Goal: Check status

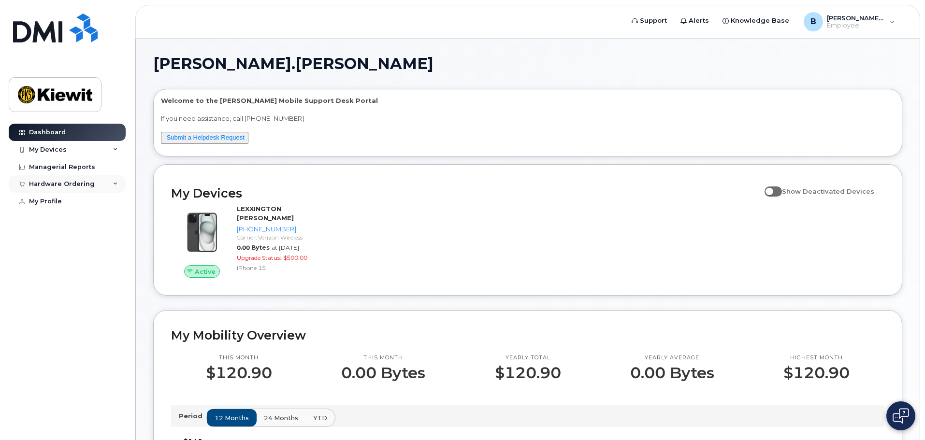
click at [89, 183] on div "Hardware Ordering" at bounding box center [62, 184] width 66 height 8
click at [72, 207] on link "My Orders" at bounding box center [76, 202] width 100 height 18
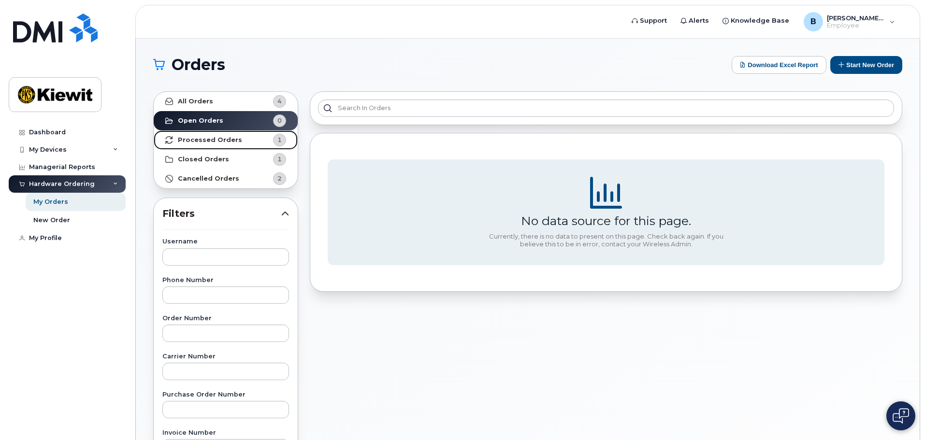
click at [226, 137] on strong "Processed Orders" at bounding box center [210, 140] width 64 height 8
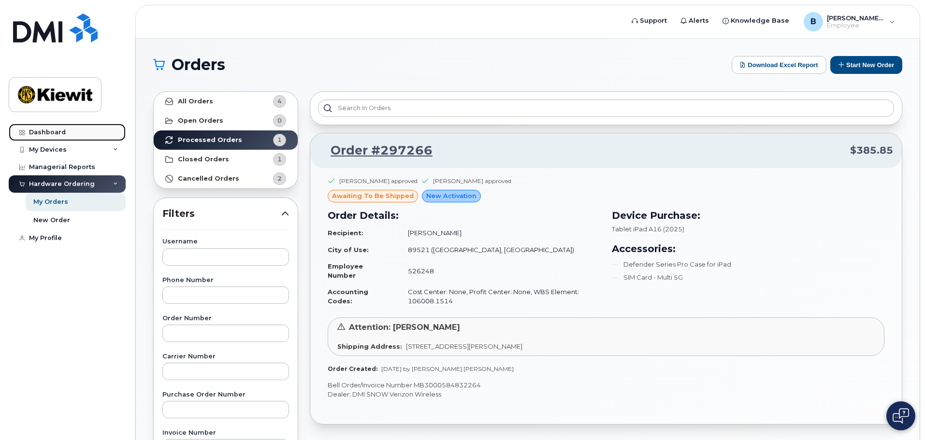
click at [74, 131] on link "Dashboard" at bounding box center [67, 132] width 117 height 17
